Goal: Task Accomplishment & Management: Complete application form

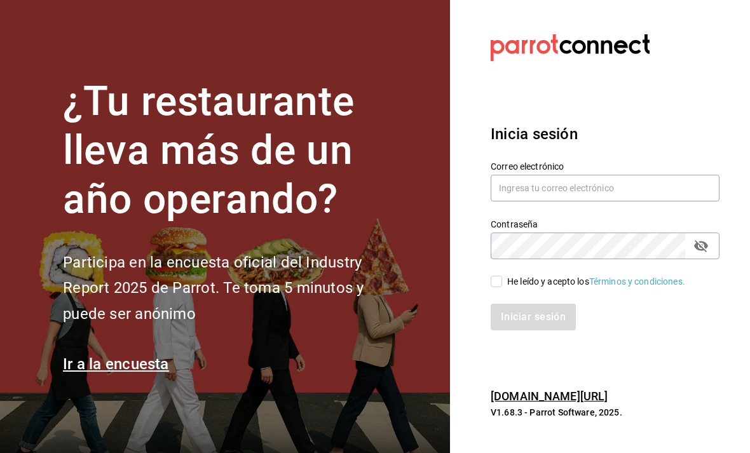
click at [631, 171] on label "Correo electrónico" at bounding box center [605, 166] width 229 height 9
click at [614, 200] on input "text" at bounding box center [605, 188] width 229 height 27
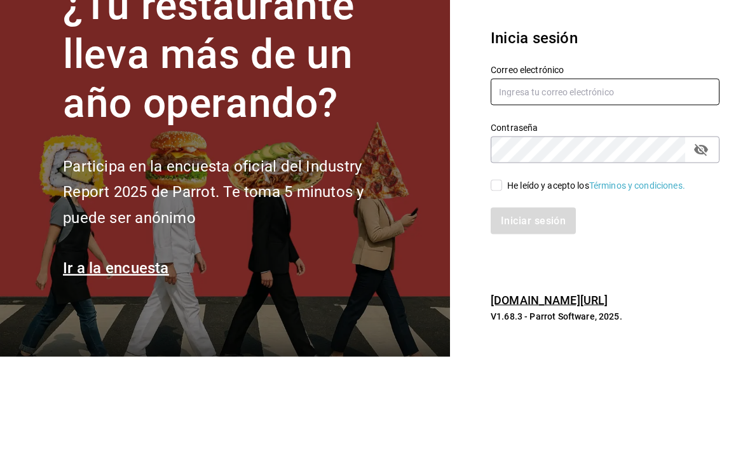
type input "[EMAIL_ADDRESS][DOMAIN_NAME]"
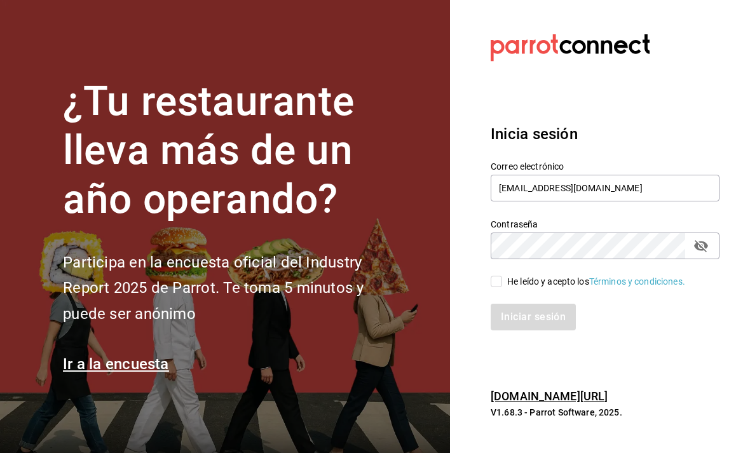
click at [501, 289] on div "Iniciar sesión" at bounding box center [598, 310] width 244 height 42
click at [491, 276] on input "He leído y acepto los Términos y condiciones." at bounding box center [496, 281] width 11 height 11
checkbox input "true"
click at [536, 304] on button "Iniciar sesión" at bounding box center [534, 317] width 86 height 27
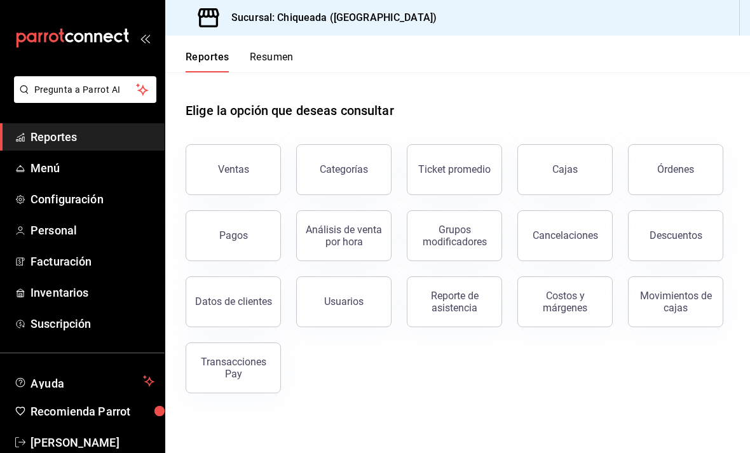
click at [71, 208] on link "Configuración" at bounding box center [82, 199] width 165 height 27
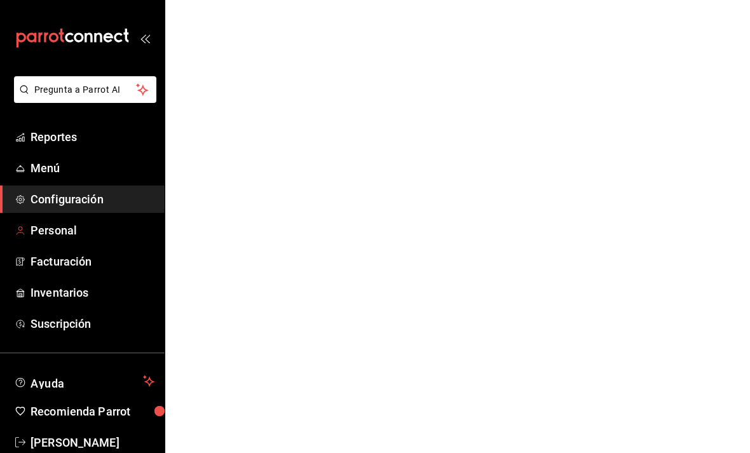
click at [55, 228] on span "Personal" at bounding box center [93, 230] width 124 height 17
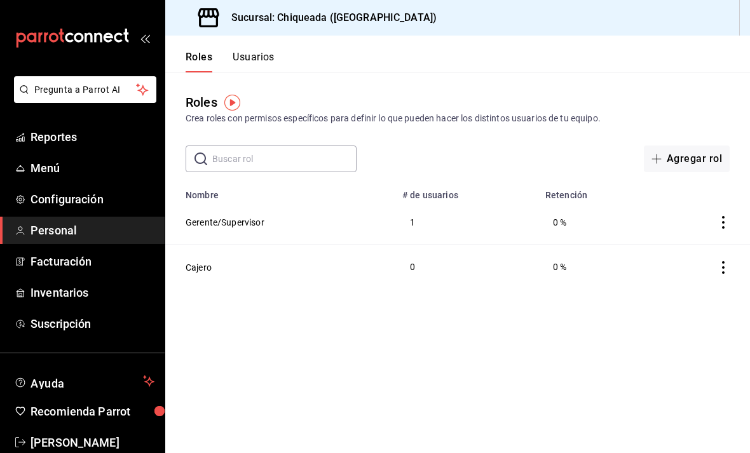
click at [245, 40] on div "Roles Usuarios" at bounding box center [219, 54] width 109 height 37
click at [254, 60] on button "Usuarios" at bounding box center [254, 62] width 42 height 22
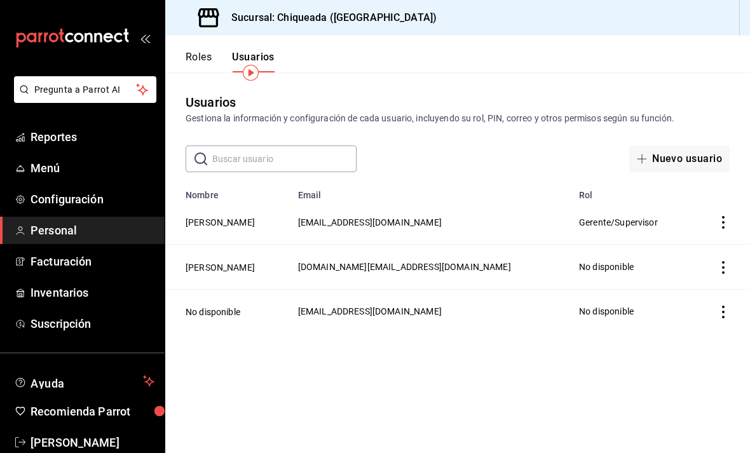
scroll to position [34, 0]
click at [697, 146] on button "Nuevo usuario" at bounding box center [679, 159] width 100 height 27
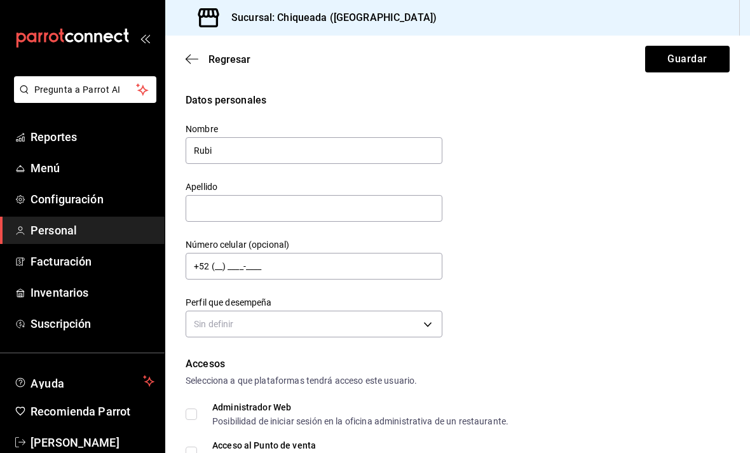
type input "Rubi"
click at [327, 195] on input "text" at bounding box center [314, 208] width 257 height 27
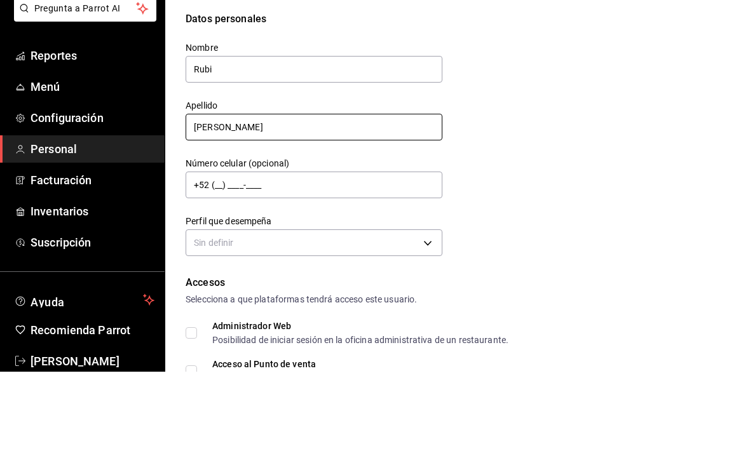
type input "Ávalos"
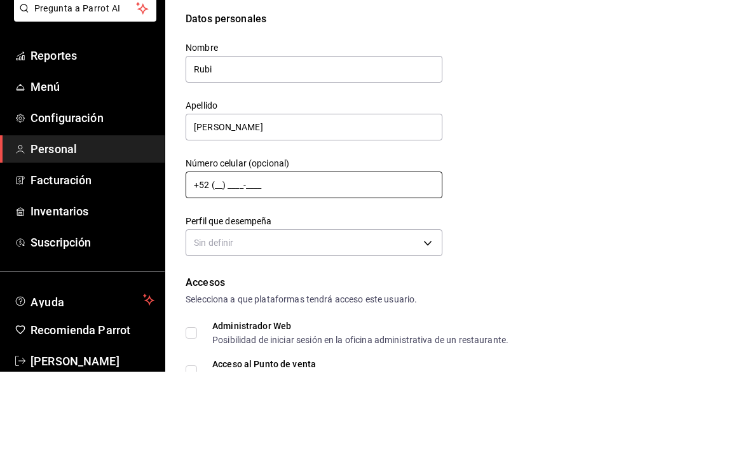
click at [287, 253] on input "+52 (__) ____-____" at bounding box center [314, 266] width 257 height 27
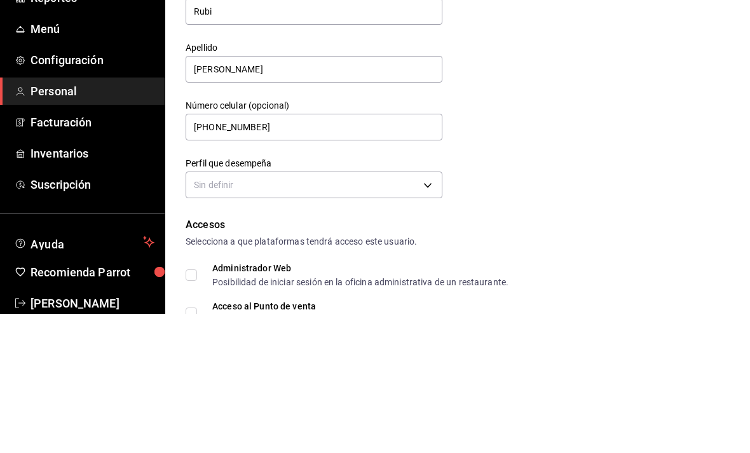
click at [431, 154] on body "Pregunta a Parrot AI Reportes Menú Configuración Personal Facturación Inventari…" at bounding box center [375, 226] width 750 height 453
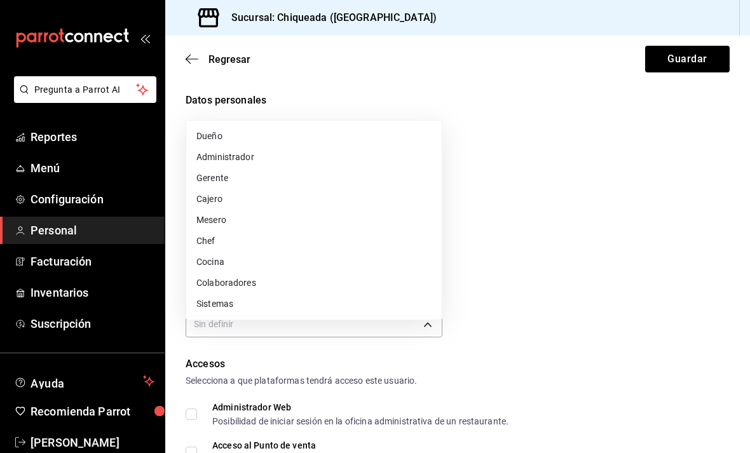
click at [536, 222] on div at bounding box center [375, 226] width 750 height 453
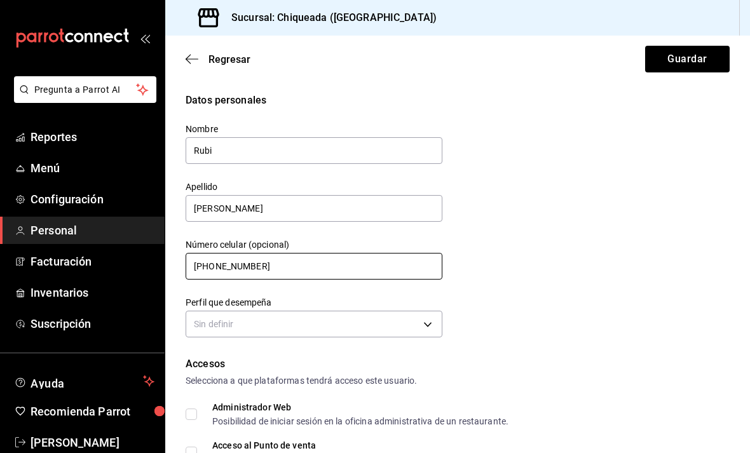
click at [363, 253] on input "+52 (95) 8219-9674" at bounding box center [314, 266] width 257 height 27
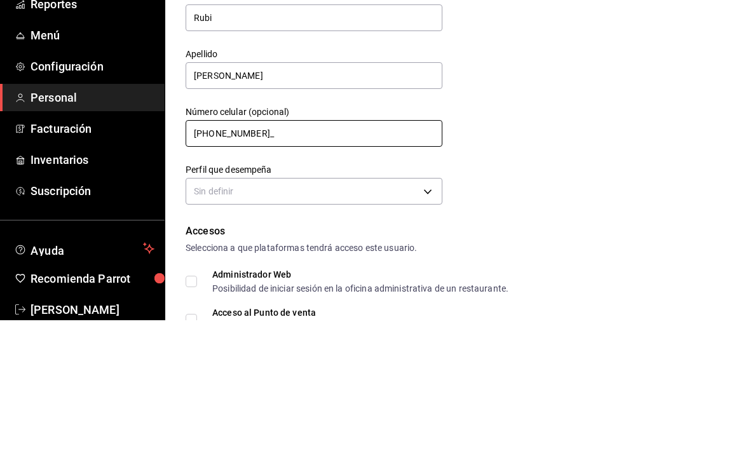
type input "+52 (95) 8219-9677"
click at [559, 118] on div "Datos personales Nombre Rubi Apellido Ávalos Número celular (opcional) +52 (95)…" at bounding box center [458, 217] width 544 height 249
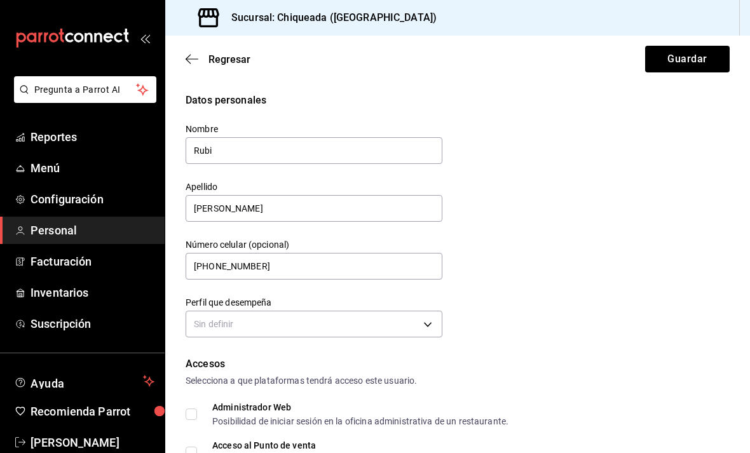
click at [385, 282] on body "Pregunta a Parrot AI Reportes Menú Configuración Personal Facturación Inventari…" at bounding box center [375, 226] width 750 height 453
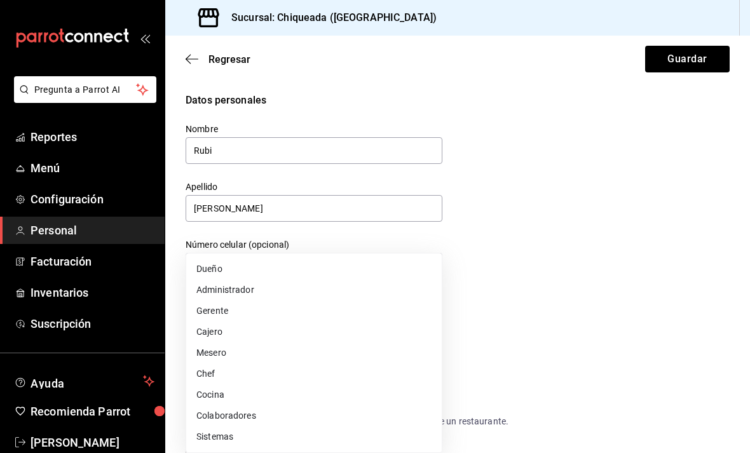
click at [212, 337] on li "Cajero" at bounding box center [314, 332] width 256 height 21
type input "CASHIER"
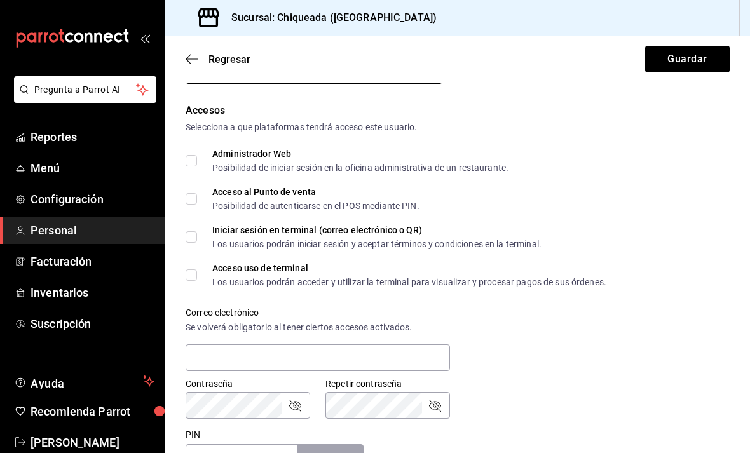
scroll to position [252, 0]
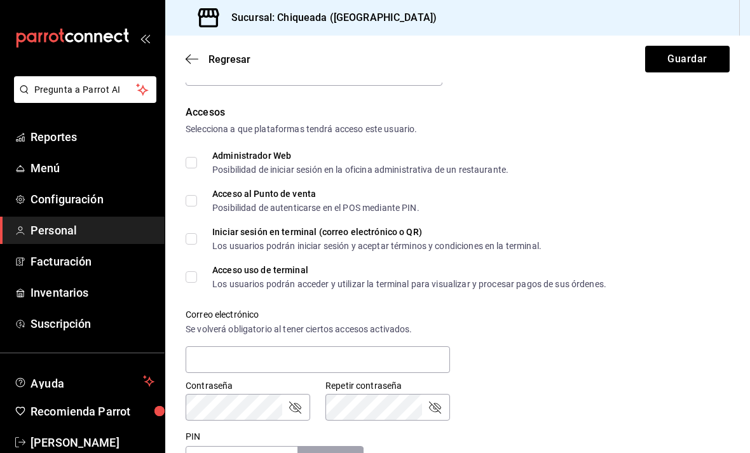
click at [191, 189] on label "Acceso al Punto de venta Posibilidad de autenticarse en el POS mediante PIN." at bounding box center [303, 200] width 234 height 23
click at [191, 195] on input "Acceso al Punto de venta Posibilidad de autenticarse en el POS mediante PIN." at bounding box center [191, 200] width 11 height 11
checkbox input "true"
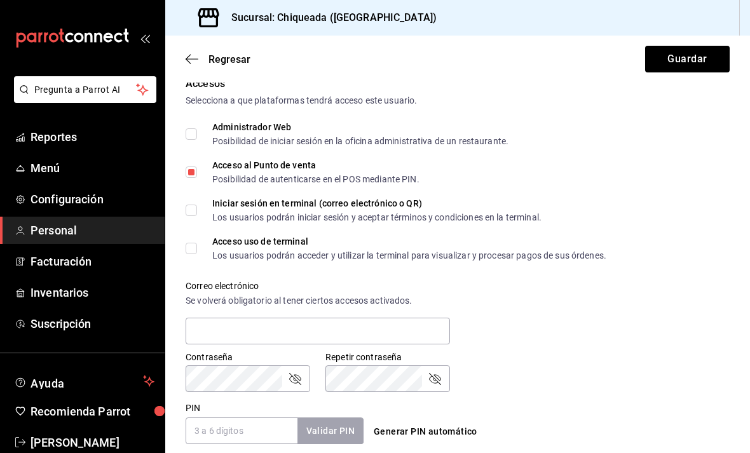
scroll to position [281, 0]
click at [189, 242] on input "Acceso uso de terminal Los usuarios podrán acceder y utilizar la terminal para …" at bounding box center [191, 247] width 11 height 11
checkbox input "true"
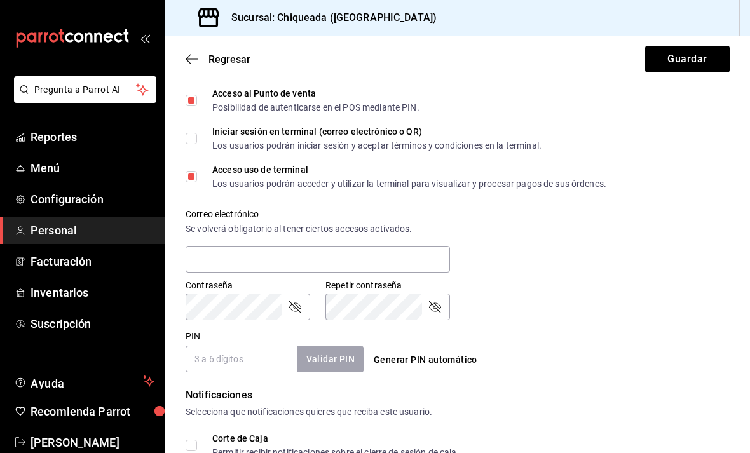
scroll to position [359, 0]
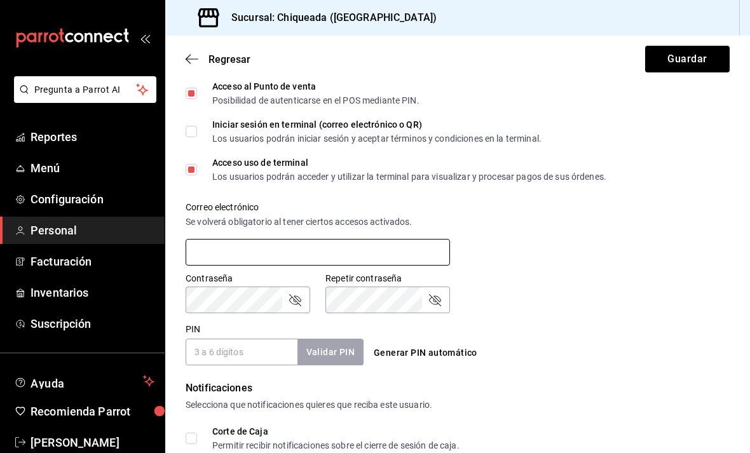
click at [392, 239] on input "text" at bounding box center [318, 252] width 264 height 27
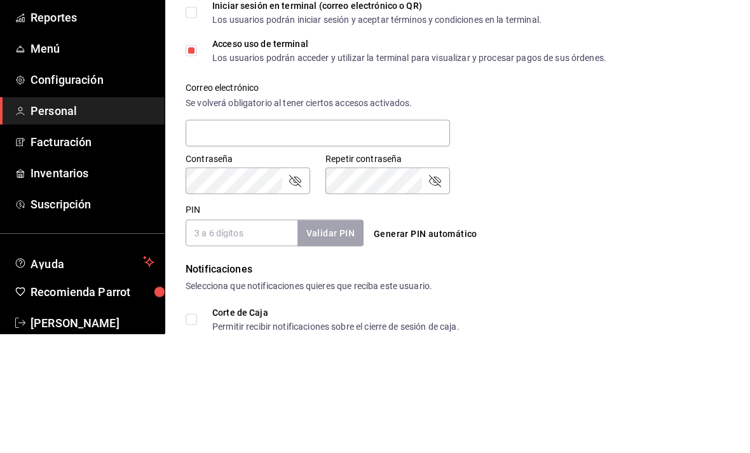
click at [620, 257] on div "Contraseña Contraseña Repetir contraseña Repetir contraseña" at bounding box center [449, 285] width 559 height 56
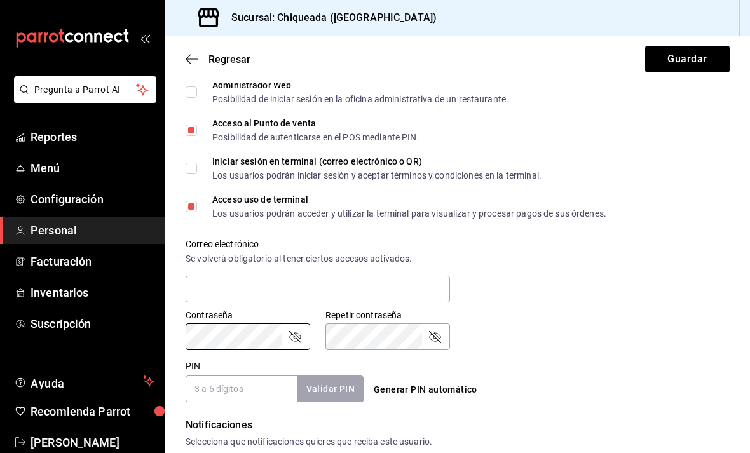
scroll to position [323, 0]
click at [375, 275] on input "text" at bounding box center [318, 288] width 264 height 27
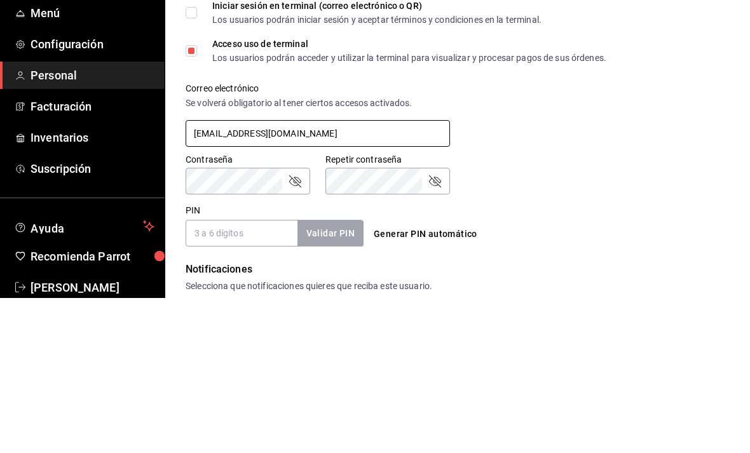
type input "rubi9p@gmail.com"
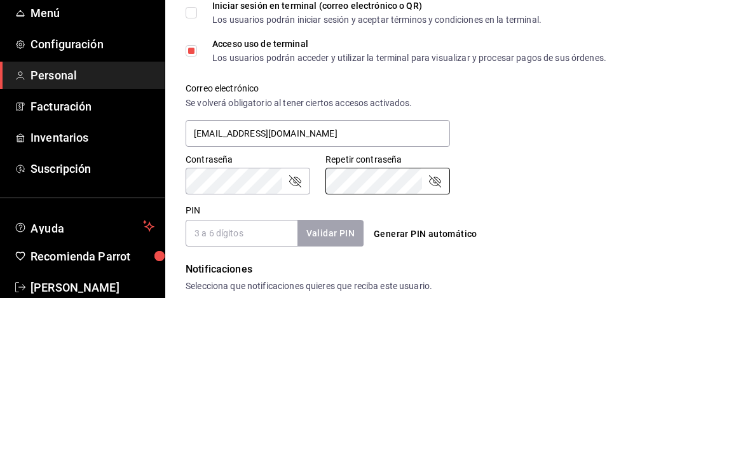
click at [291, 329] on icon "passwordField" at bounding box center [294, 336] width 15 height 15
click at [435, 329] on icon "passwordField" at bounding box center [434, 336] width 15 height 15
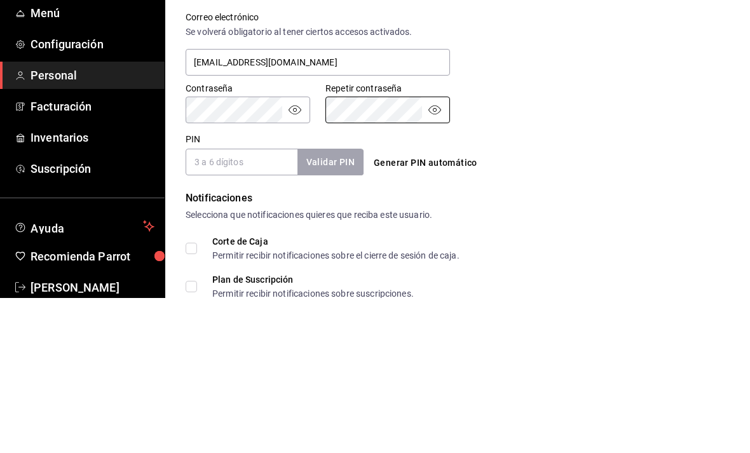
scroll to position [395, 0]
click at [250, 303] on input "PIN" at bounding box center [242, 316] width 112 height 27
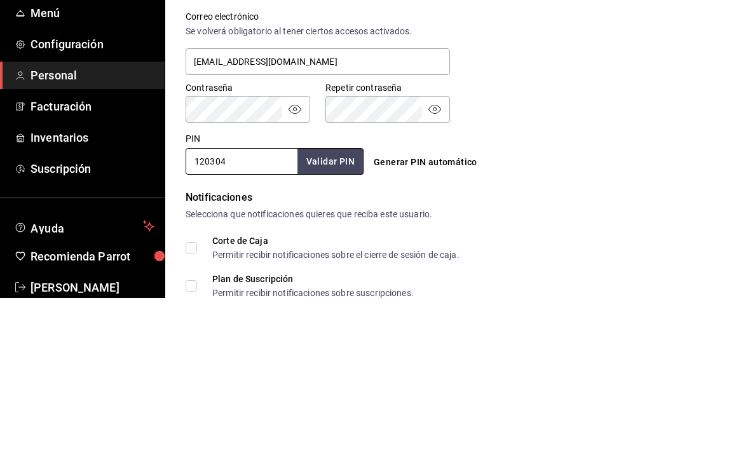
type input "120304"
click at [336, 303] on button "Validar PIN" at bounding box center [329, 316] width 67 height 27
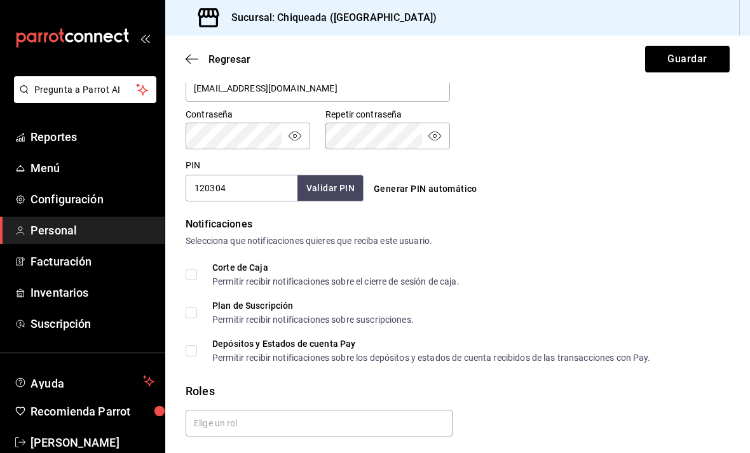
scroll to position [522, 0]
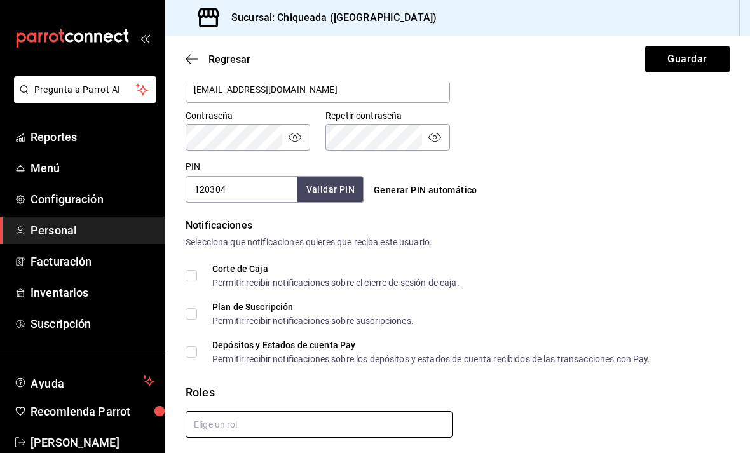
click at [398, 412] on input "text" at bounding box center [319, 424] width 267 height 27
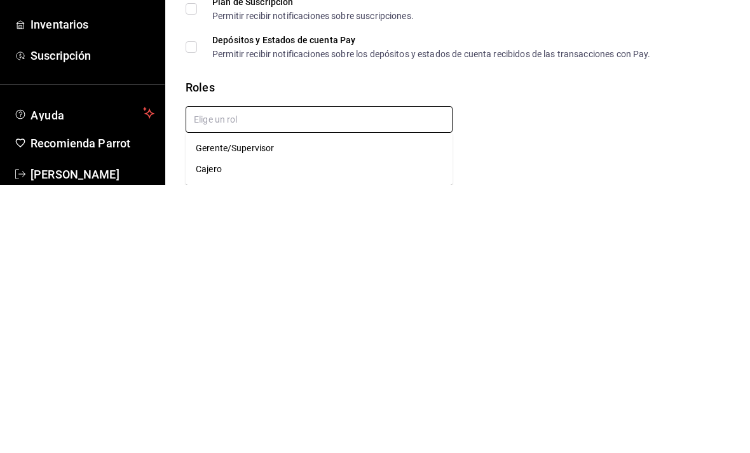
click at [219, 427] on li "Cajero" at bounding box center [319, 437] width 267 height 21
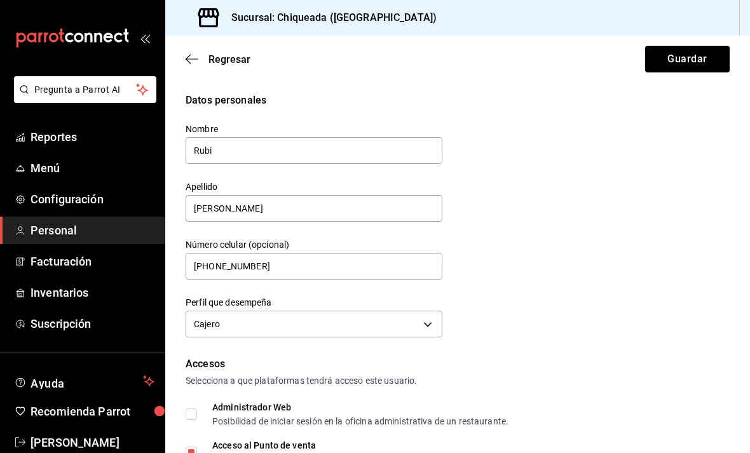
scroll to position [0, 0]
click at [678, 57] on button "Guardar" at bounding box center [687, 59] width 85 height 27
